Goal: Communication & Community: Answer question/provide support

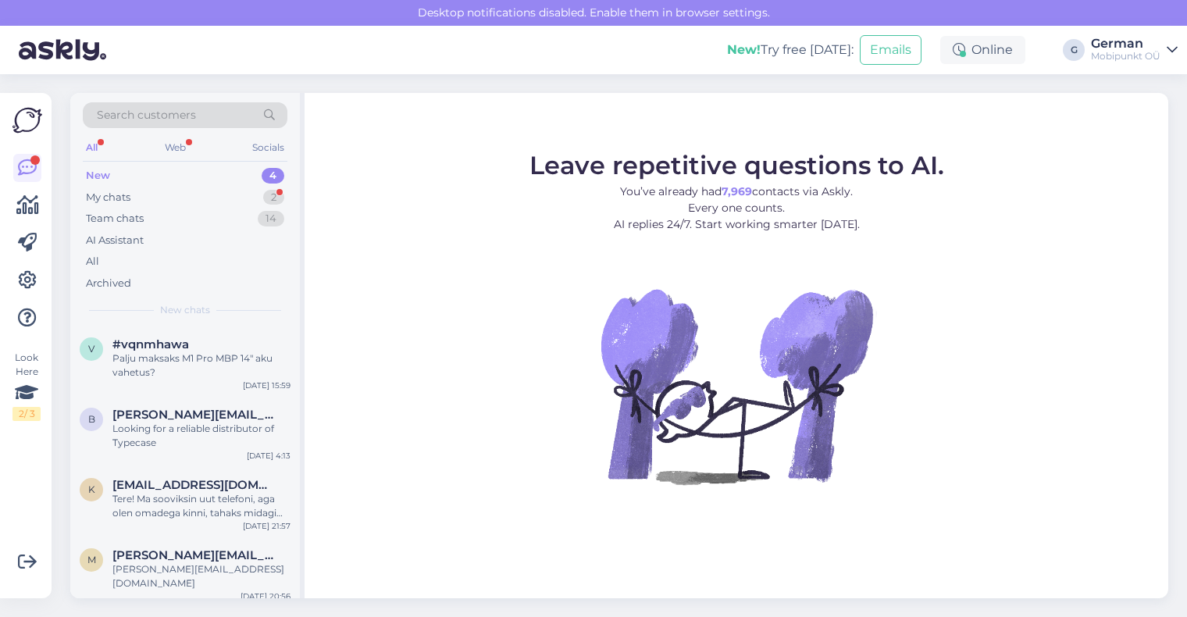
click at [94, 176] on div "New" at bounding box center [98, 176] width 24 height 16
click at [112, 201] on div "My chats" at bounding box center [108, 198] width 45 height 16
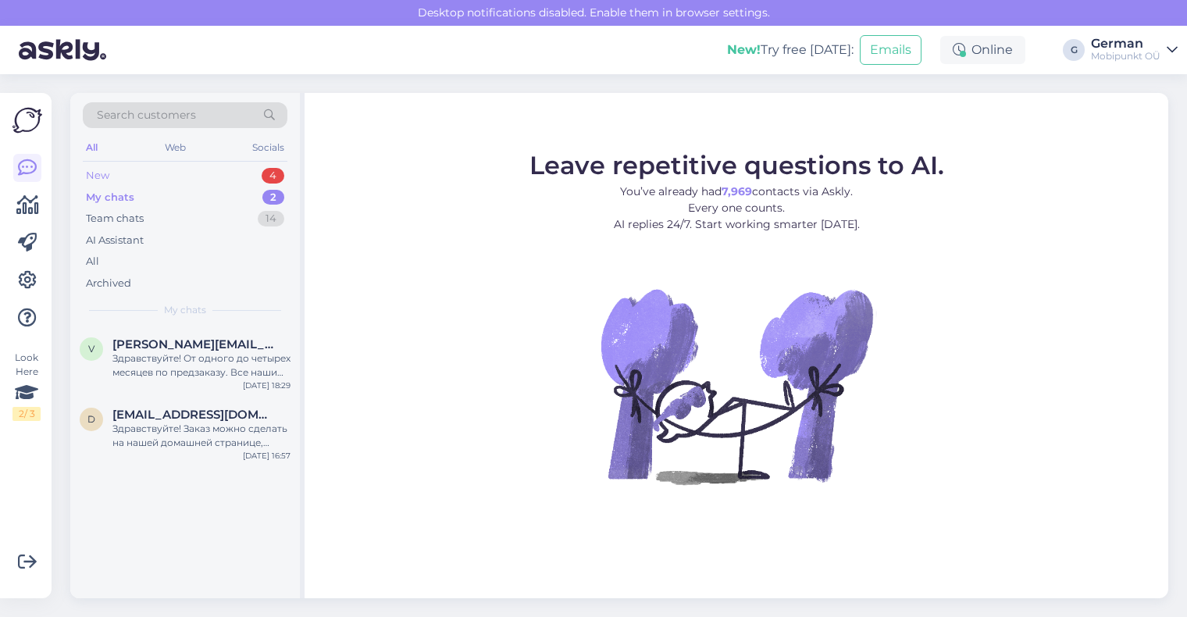
click at [101, 169] on div "New" at bounding box center [97, 176] width 23 height 16
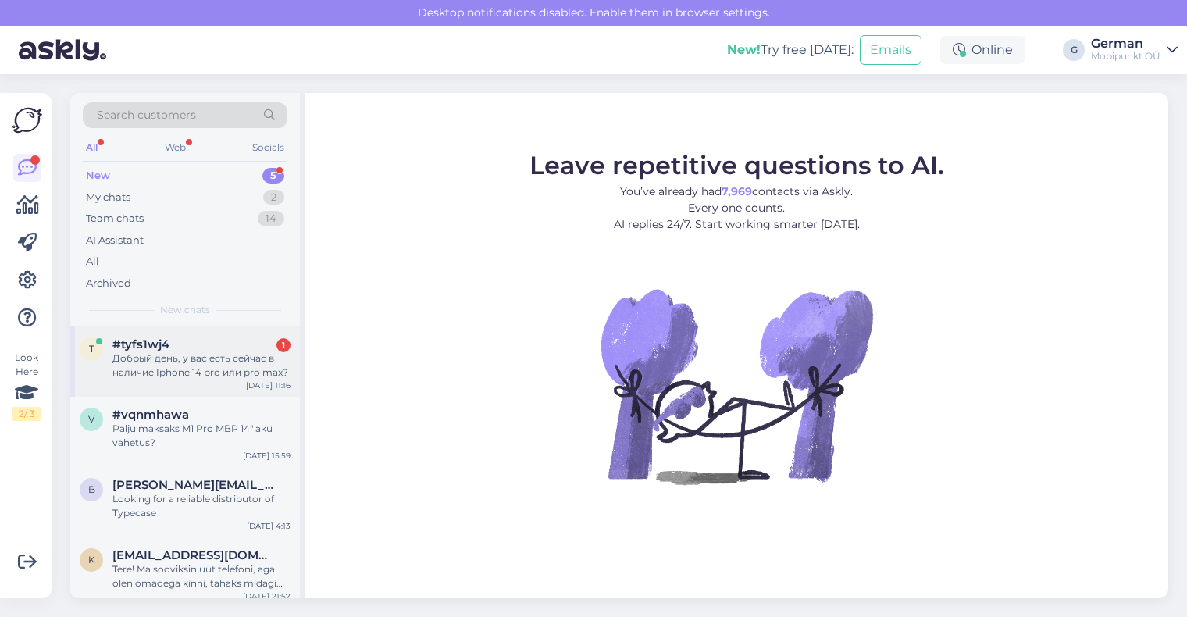
click at [208, 348] on div "#tyfs1wj4 1" at bounding box center [201, 344] width 178 height 14
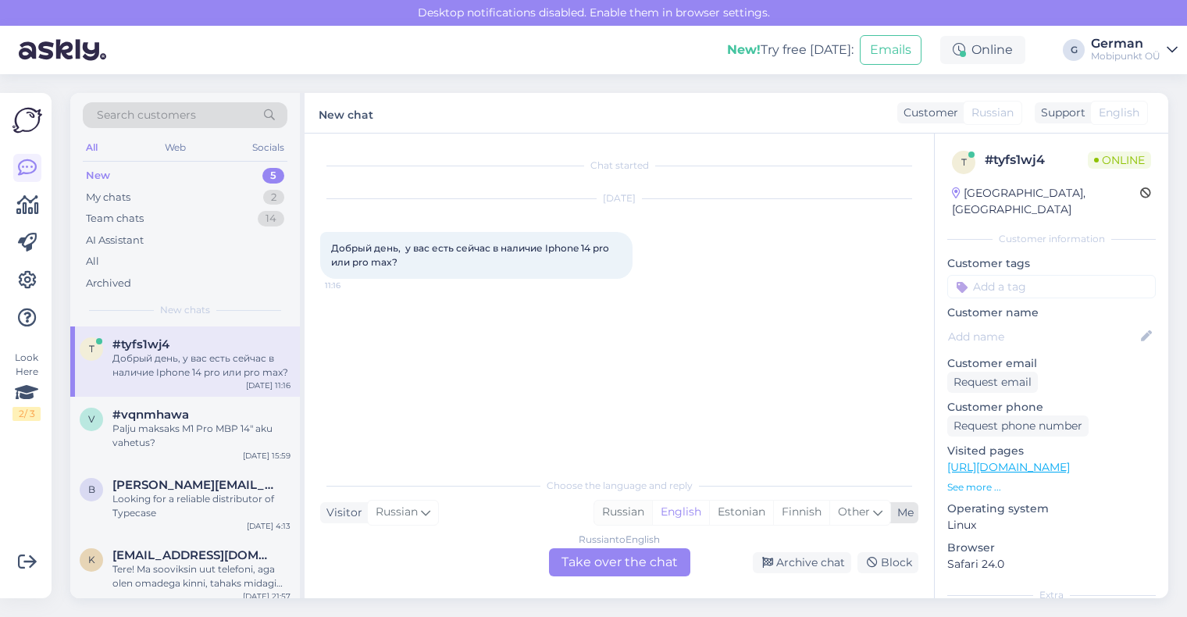
click at [623, 513] on div "Russian" at bounding box center [623, 512] width 58 height 23
click at [613, 565] on div "Russian to Russian Take over the chat" at bounding box center [619, 562] width 141 height 28
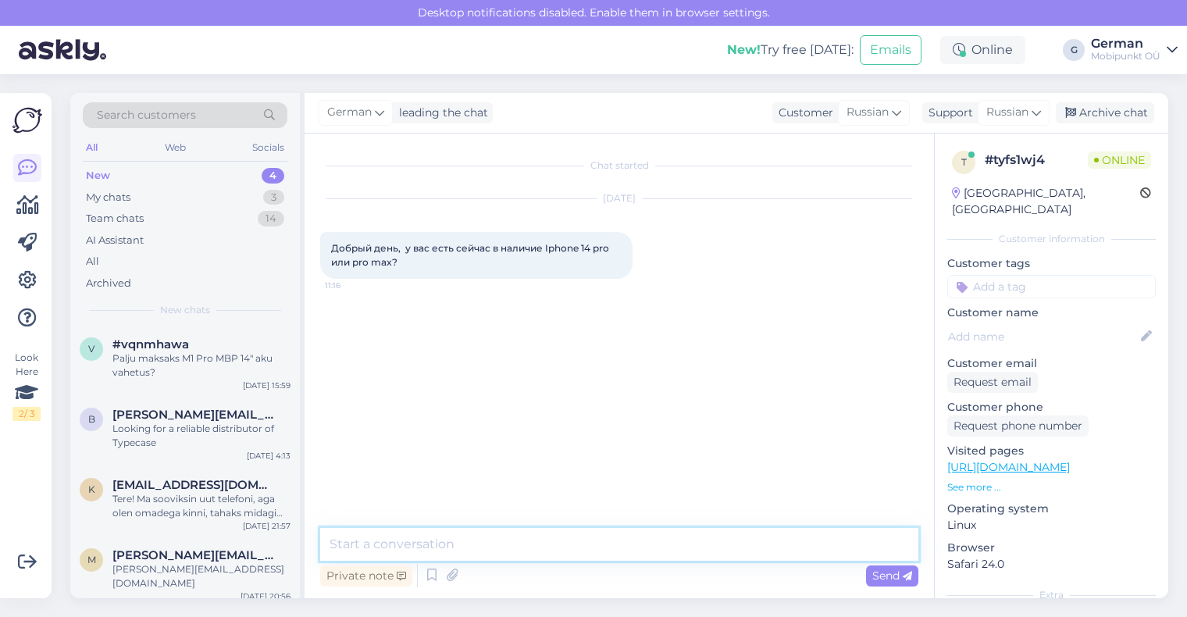
click at [529, 535] on textarea at bounding box center [619, 544] width 598 height 33
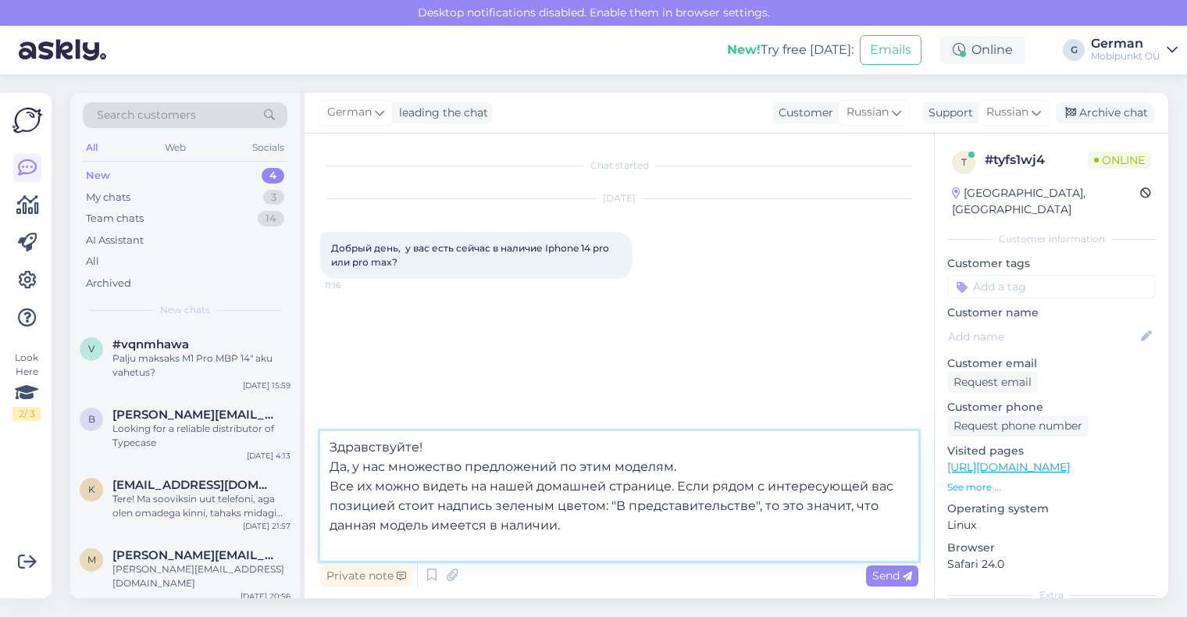
paste textarea "[URL][DOMAIN_NAME]"
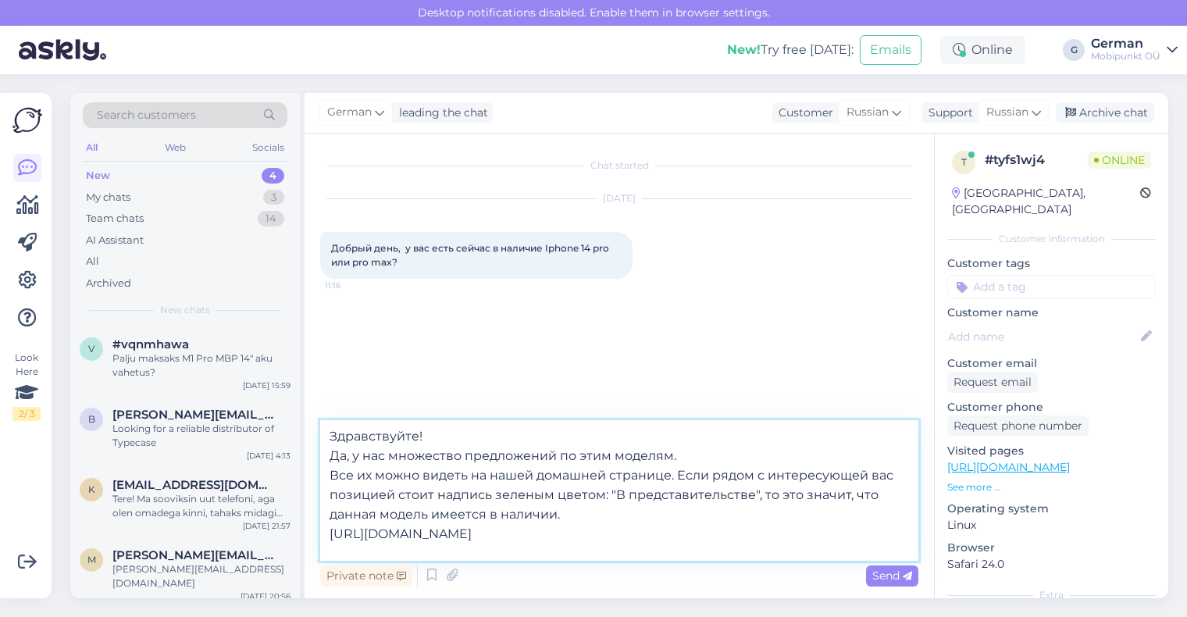
scroll to position [20, 0]
click at [340, 553] on textarea "Здравствуйте! Да, у нас множество предложений по этим моделям. Все их можно вид…" at bounding box center [619, 490] width 598 height 141
paste textarea "[URL][DOMAIN_NAME]"
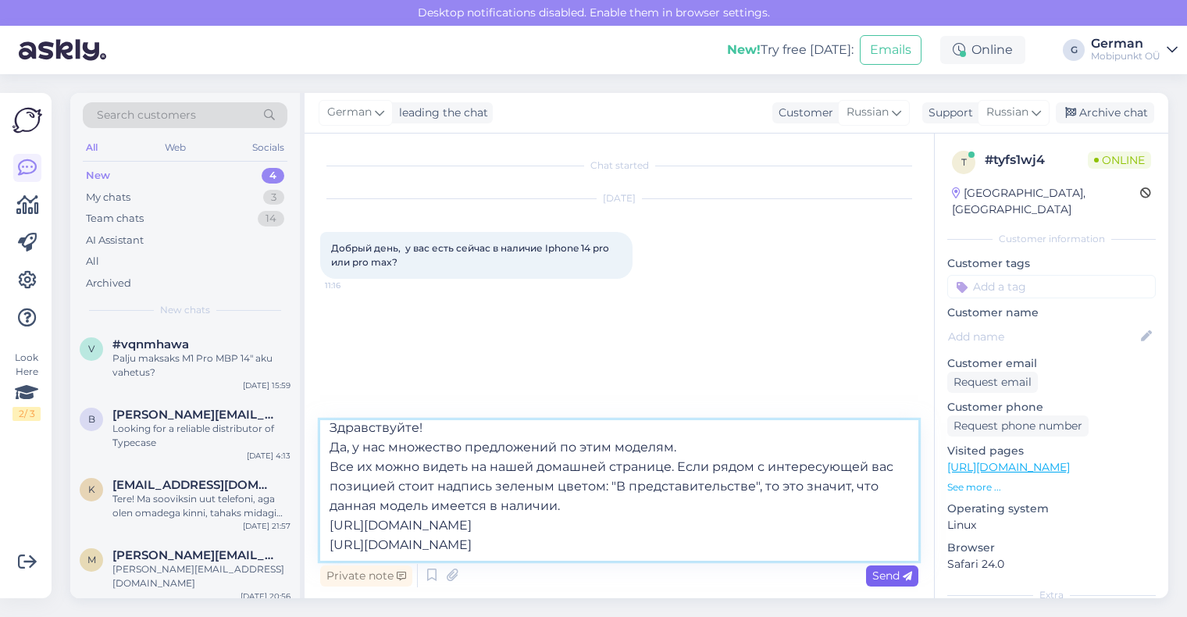
type textarea "Здравствуйте! Да, у нас множество предложений по этим моделям. Все их можно вид…"
click at [886, 570] on span "Send" at bounding box center [892, 575] width 40 height 14
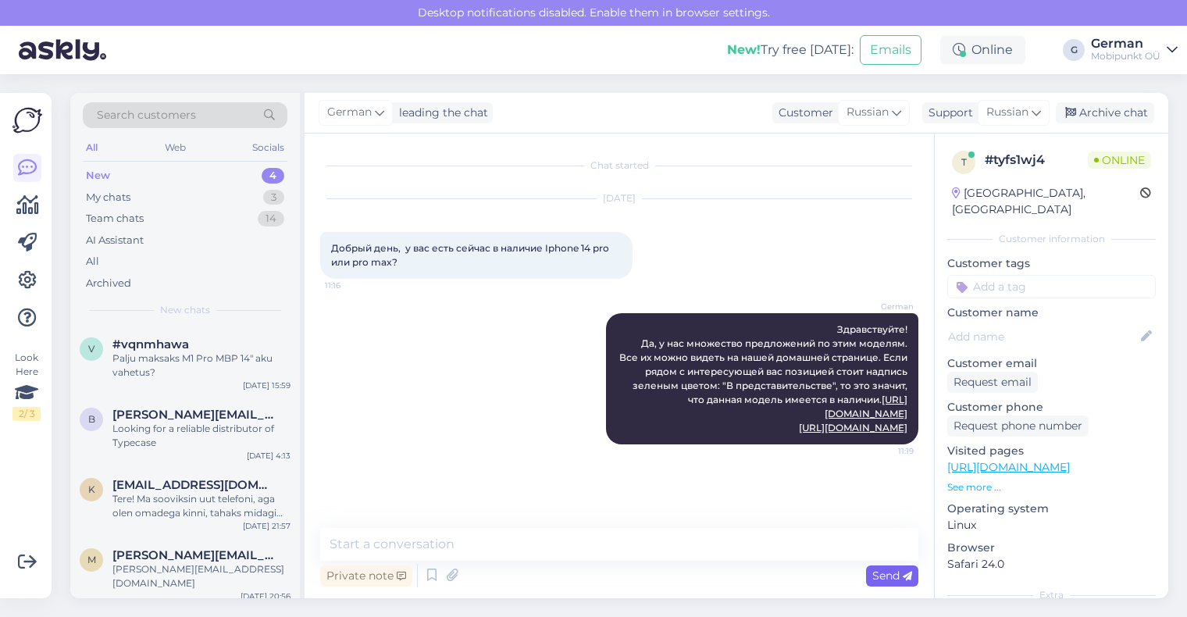
scroll to position [0, 0]
click at [107, 172] on div "New" at bounding box center [98, 176] width 24 height 16
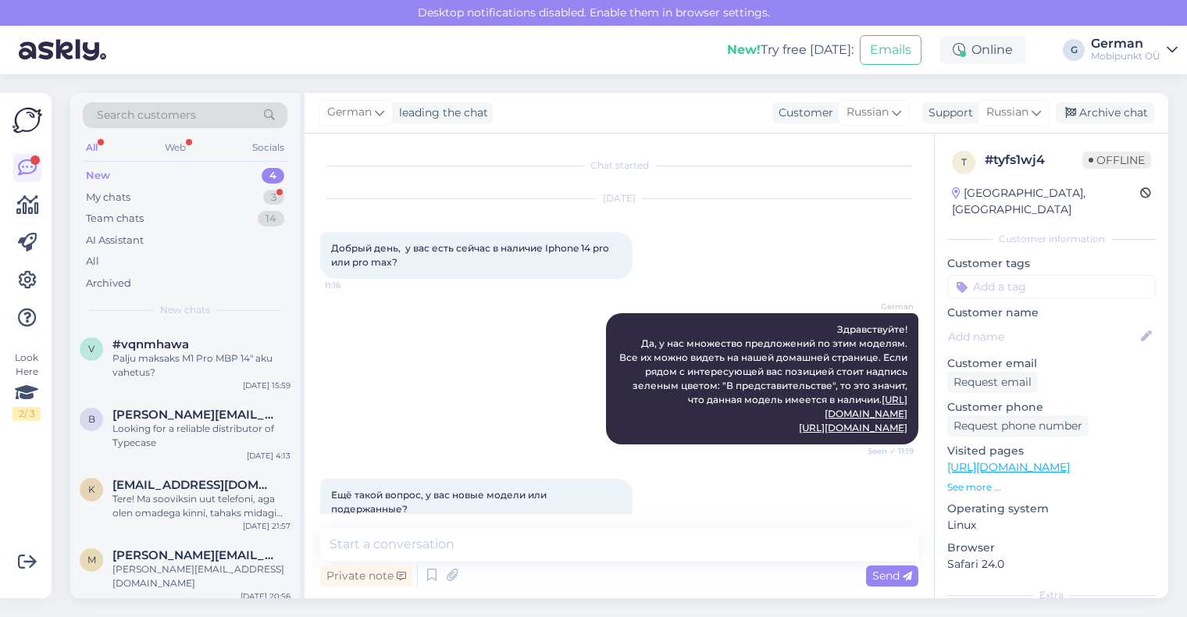
scroll to position [71, 0]
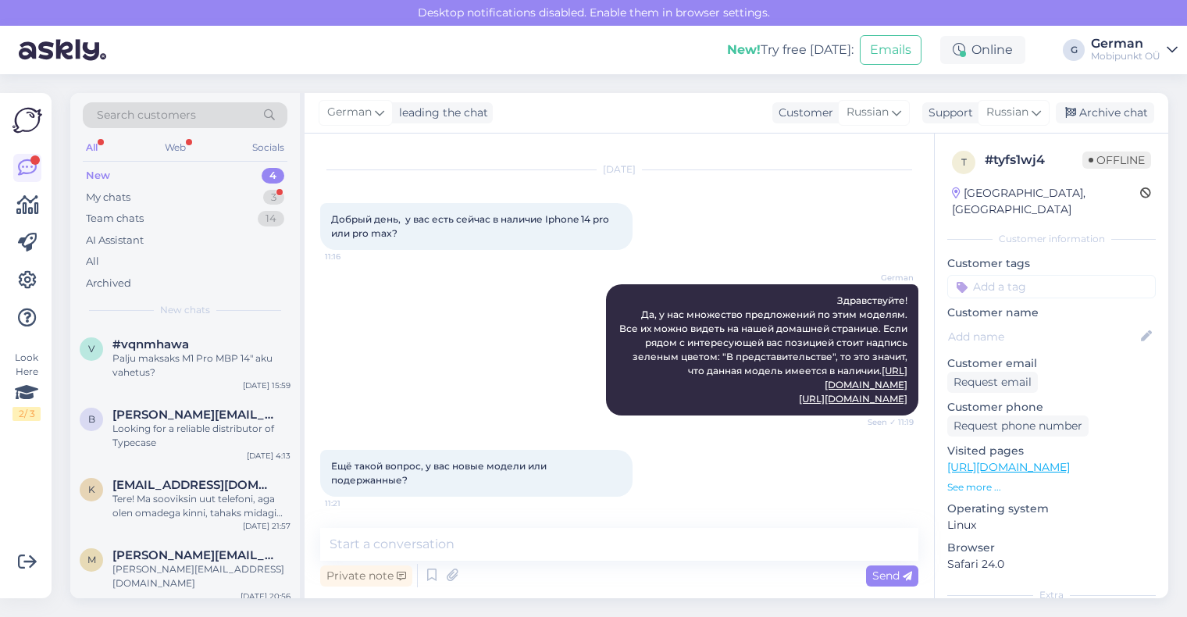
click at [97, 170] on div "New" at bounding box center [98, 176] width 24 height 16
click at [111, 196] on div "My chats" at bounding box center [108, 198] width 45 height 16
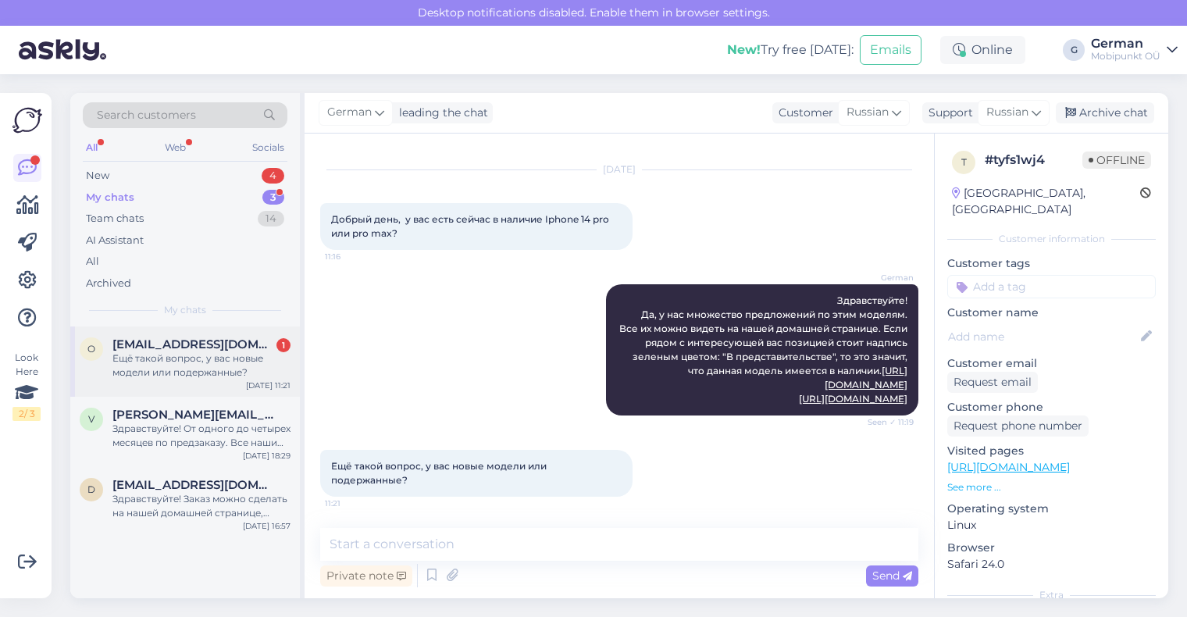
click at [161, 355] on div "Ещё такой вопрос, у вас новые модели или подержанные?" at bounding box center [201, 365] width 178 height 28
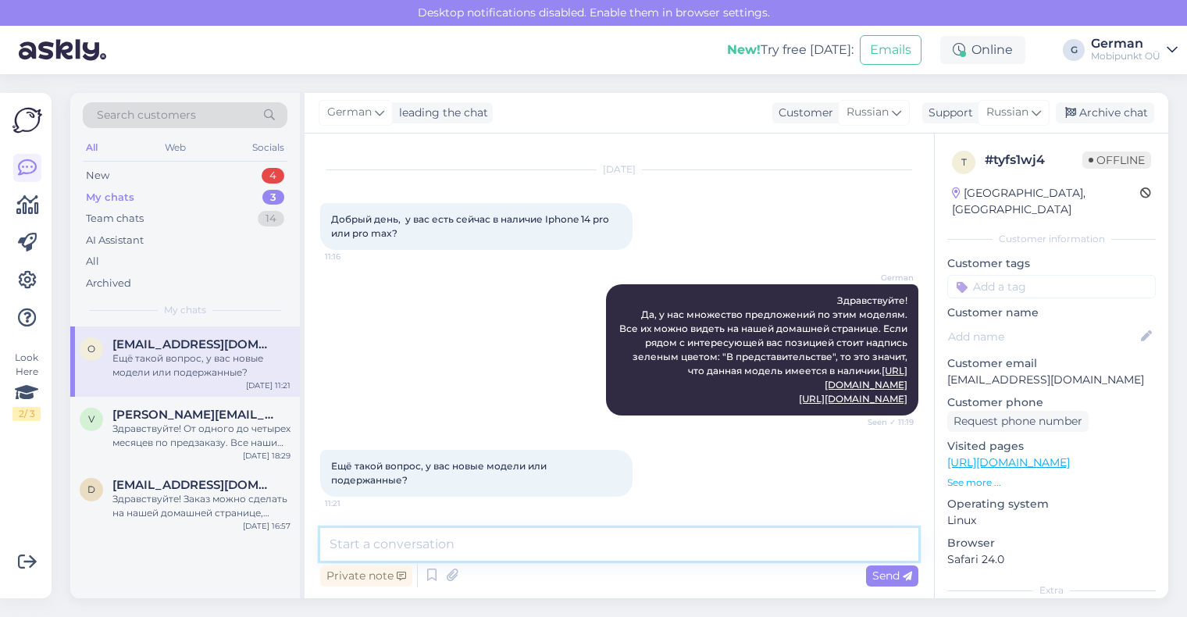
click at [358, 551] on textarea at bounding box center [619, 544] width 598 height 33
type textarea "[PERSON_NAME]"
click at [342, 542] on textarea "Все наши предложения можно видеть на" at bounding box center [619, 544] width 598 height 33
click at [806, 540] on textarea "Как было уже указано выше, все наши предложения можно видеть на" at bounding box center [619, 544] width 598 height 33
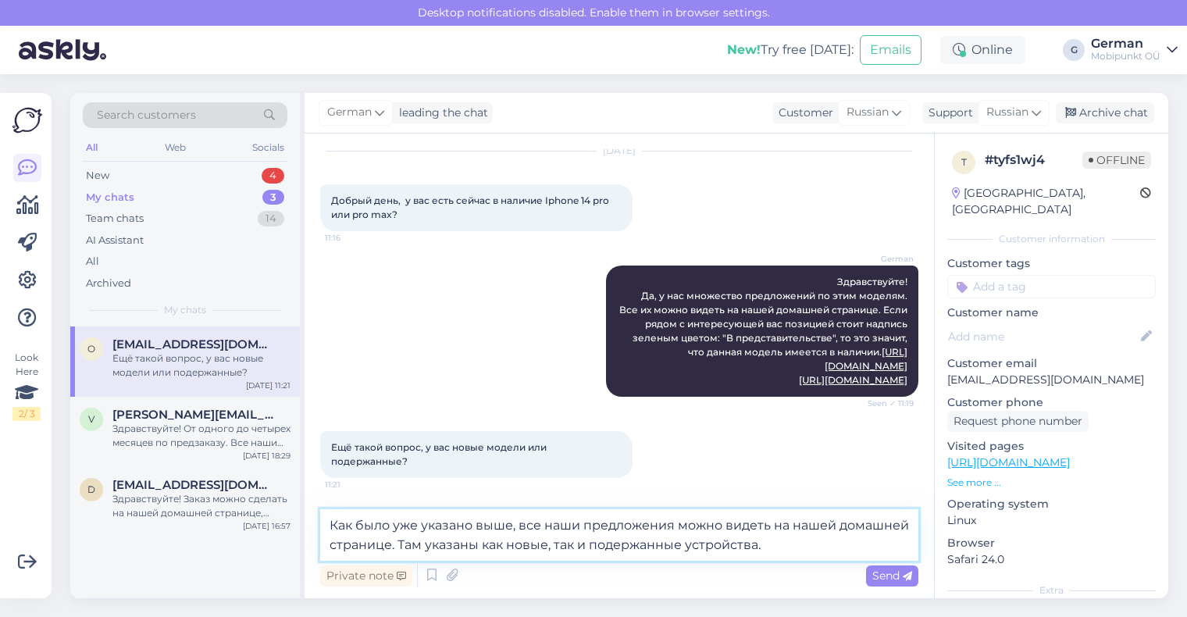
scroll to position [90, 0]
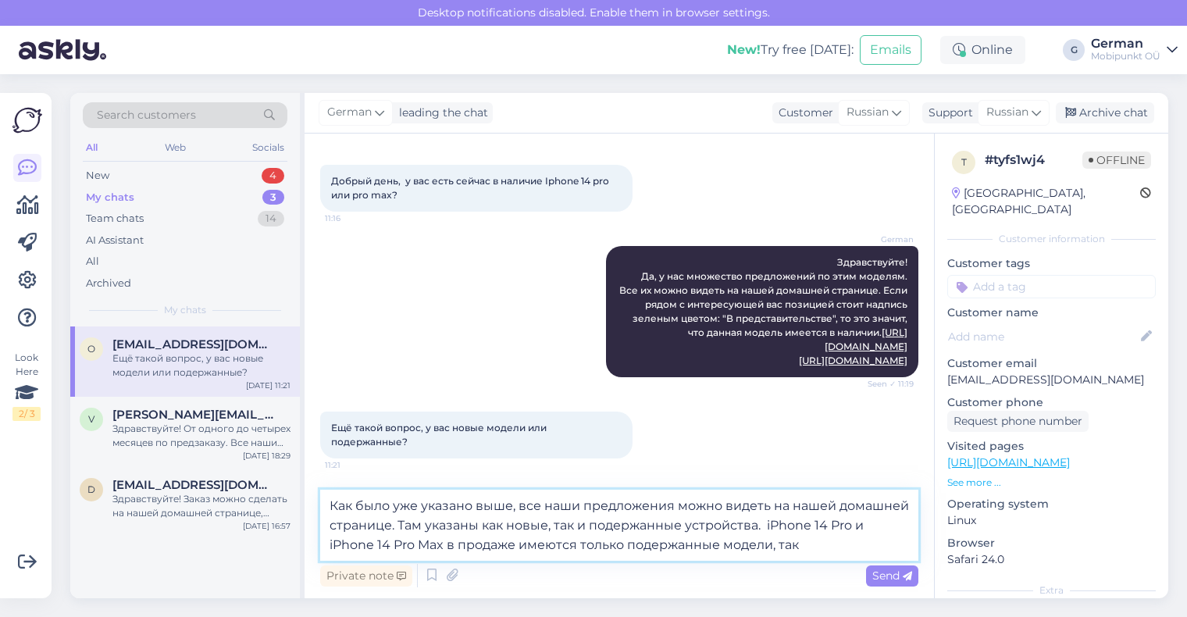
click at [807, 549] on textarea "Как было уже указано выше, все наши предложения можно видеть на нашей домашней …" at bounding box center [619, 525] width 598 height 71
click at [829, 547] on textarea "Как было уже указано выше, все наши предложения можно видеть на нашей домашней …" at bounding box center [619, 525] width 598 height 71
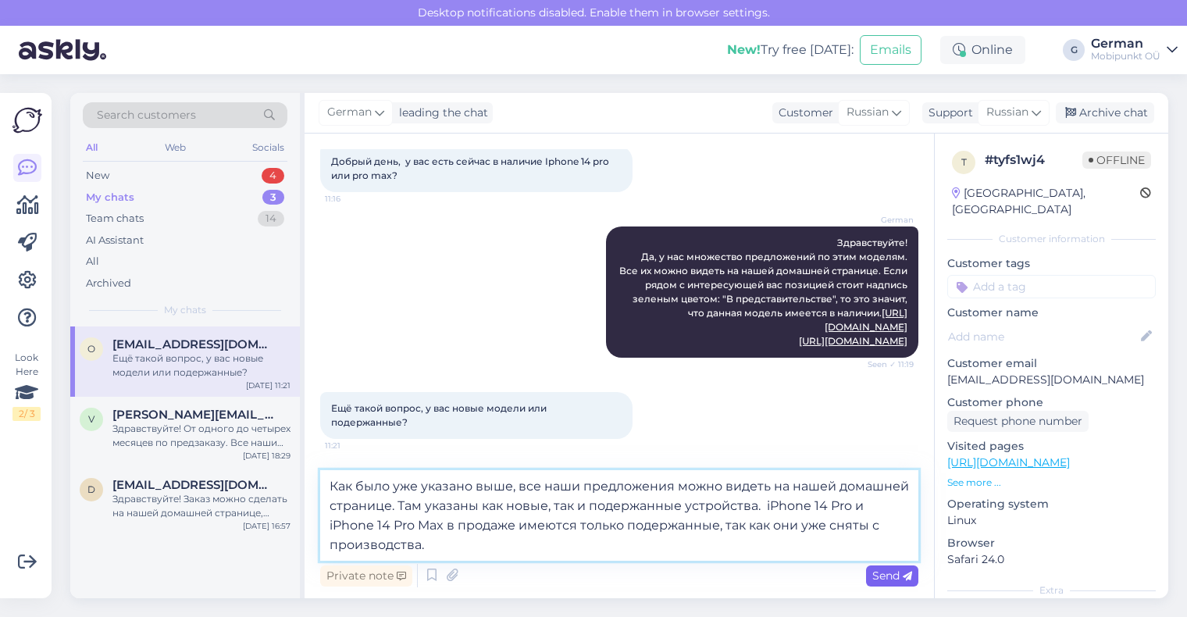
type textarea "Как было уже указано выше, все наши предложения можно видеть на нашей домашней …"
click at [898, 582] on span "Send" at bounding box center [892, 575] width 40 height 14
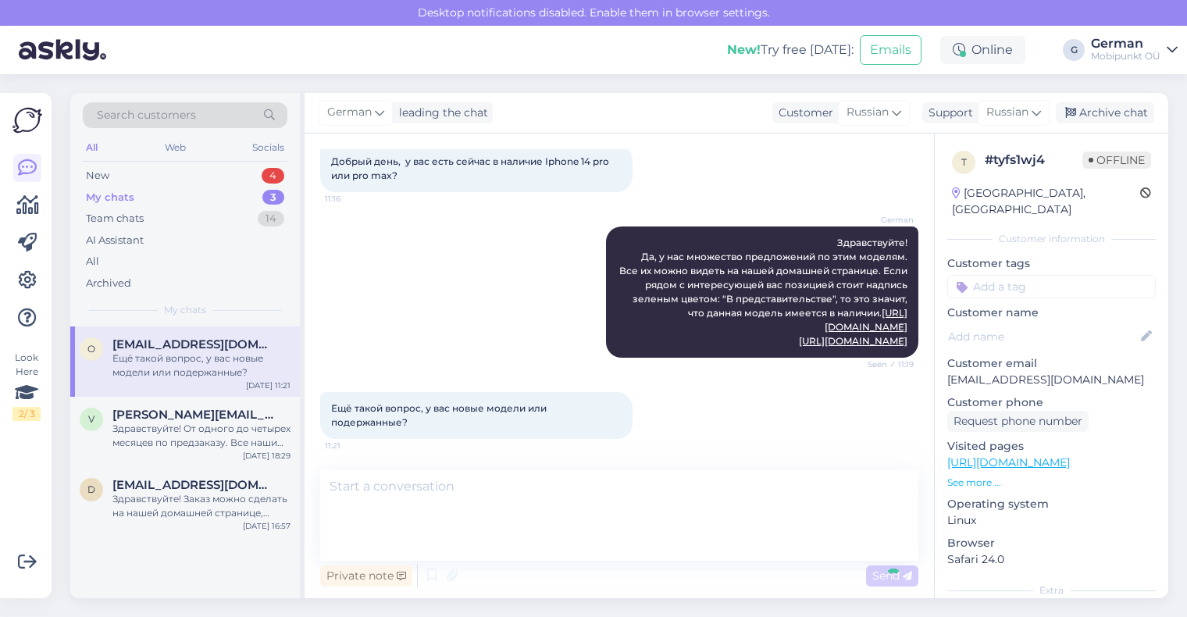
scroll to position [208, 0]
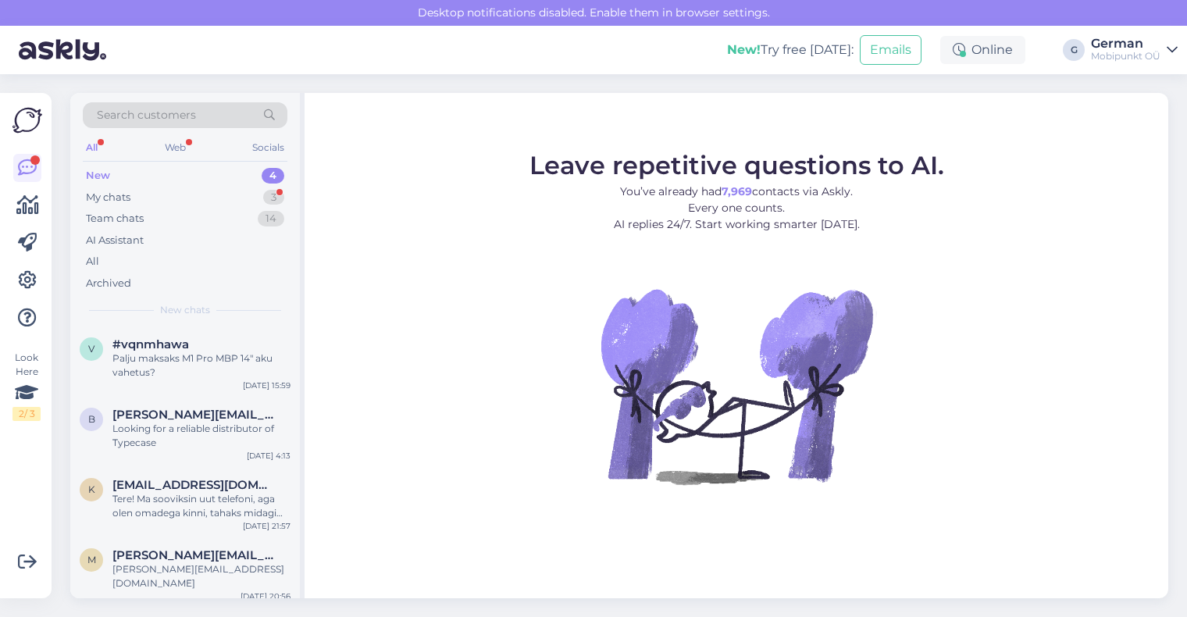
click at [95, 177] on div "New" at bounding box center [98, 176] width 24 height 16
click at [98, 181] on div "New" at bounding box center [98, 176] width 24 height 16
click at [114, 193] on div "My chats" at bounding box center [108, 198] width 45 height 16
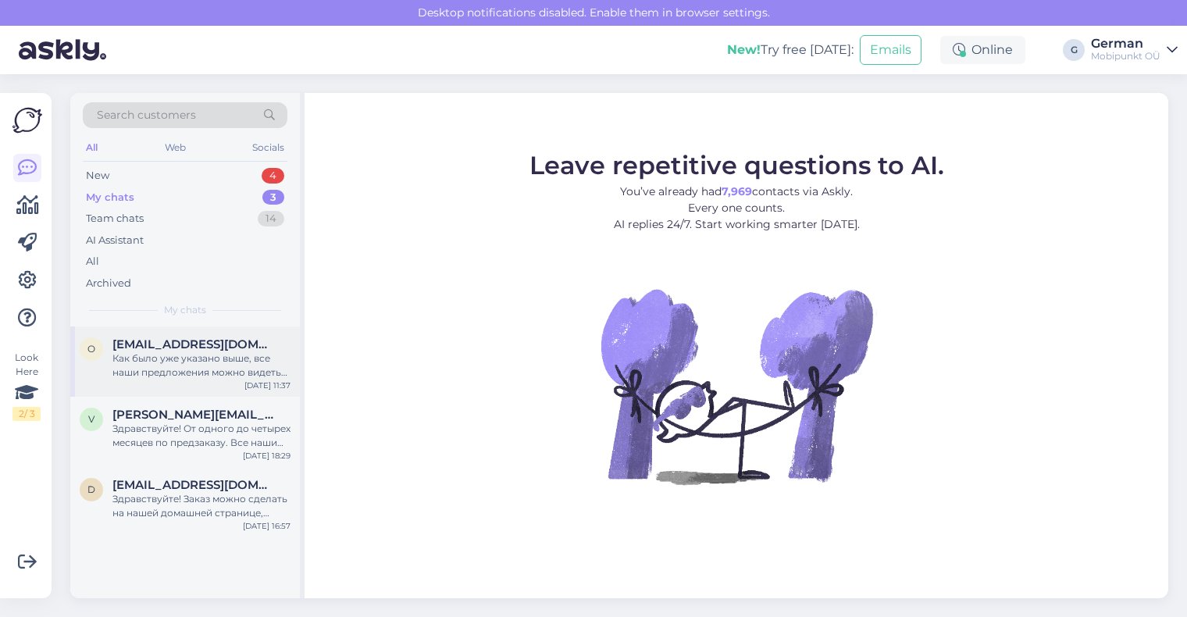
click at [192, 379] on div "Как было уже указано выше, все наши предложения можно видеть на нашей домашней …" at bounding box center [201, 365] width 178 height 28
